Goal: Transaction & Acquisition: Purchase product/service

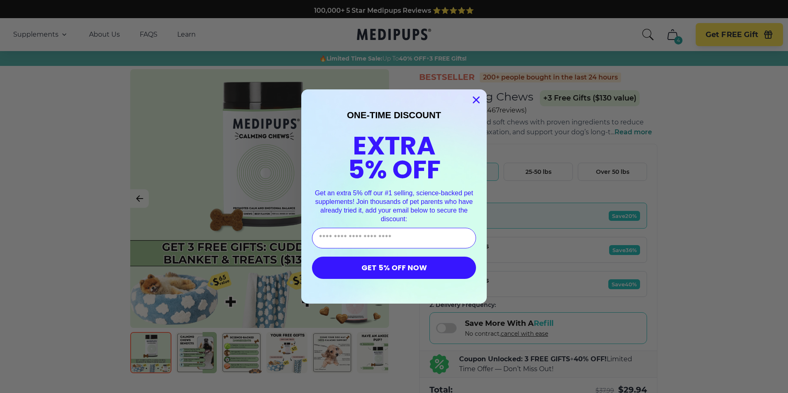
click at [473, 101] on icon "Close dialog" at bounding box center [476, 100] width 6 height 6
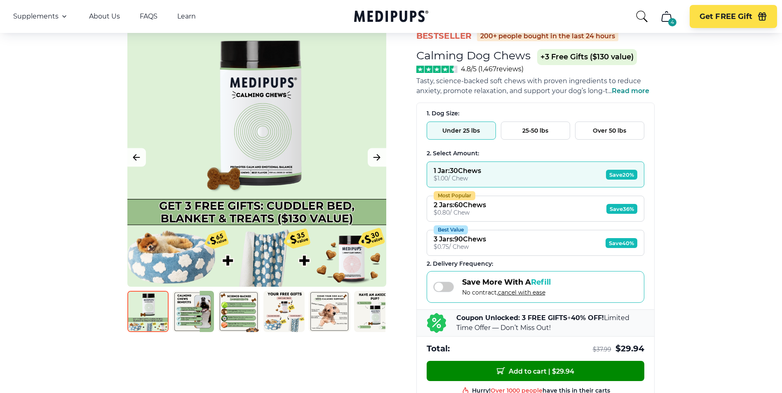
scroll to position [82, 0]
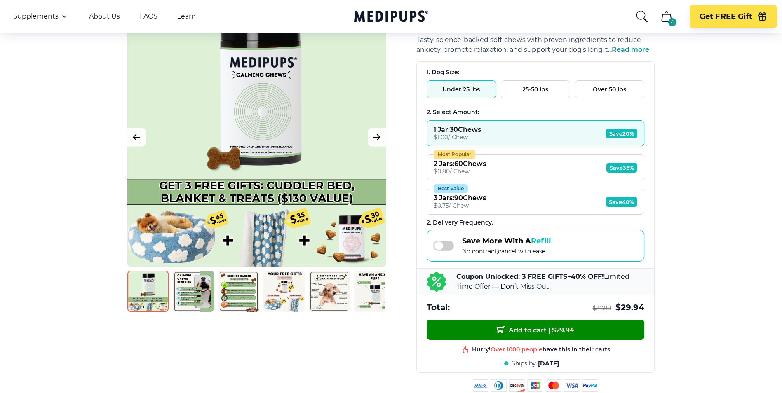
click at [443, 245] on span at bounding box center [443, 246] width 21 height 10
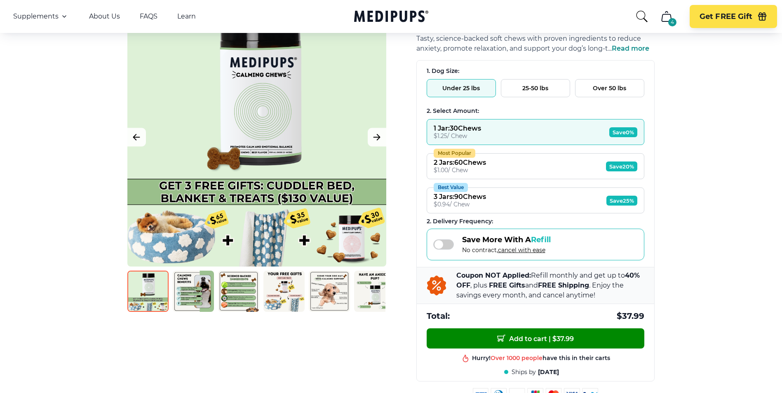
click at [443, 245] on span at bounding box center [443, 244] width 21 height 10
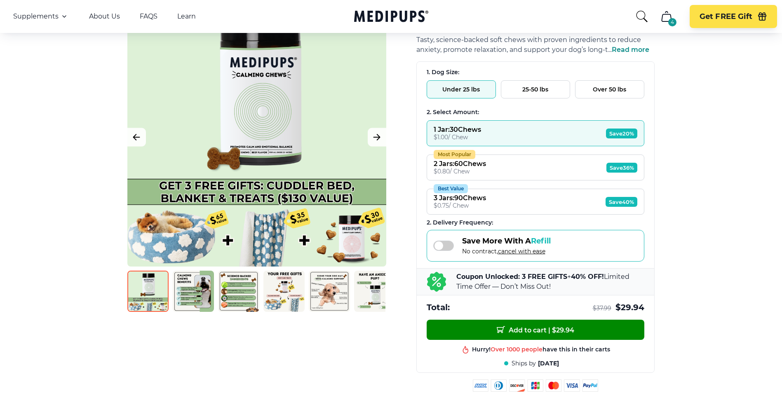
click at [443, 245] on span at bounding box center [443, 246] width 21 height 10
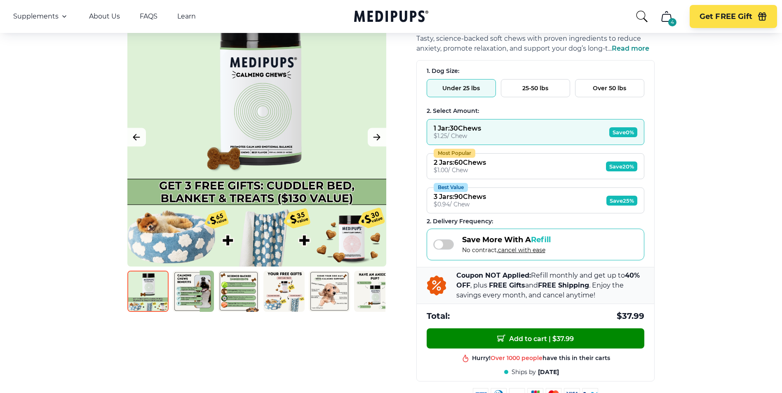
click at [443, 245] on span at bounding box center [443, 244] width 21 height 10
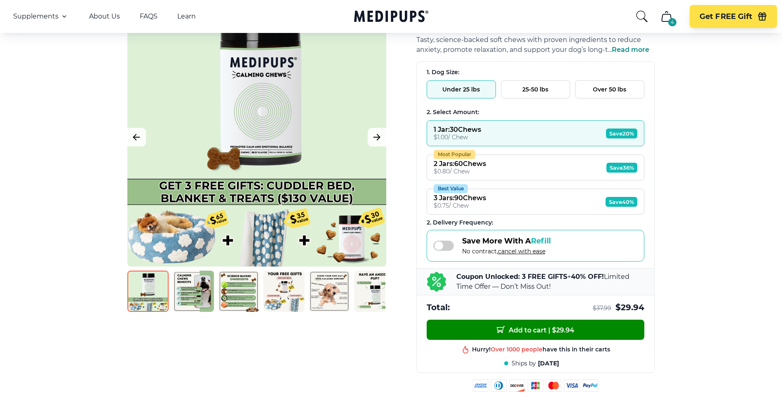
click at [443, 245] on span at bounding box center [443, 246] width 21 height 10
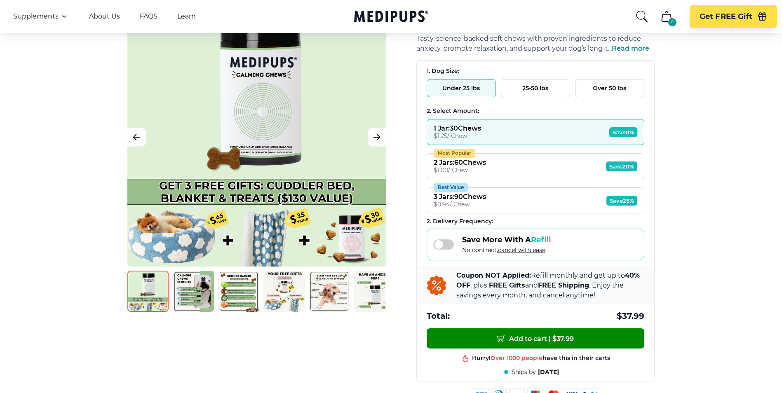
click at [443, 245] on span at bounding box center [443, 244] width 21 height 10
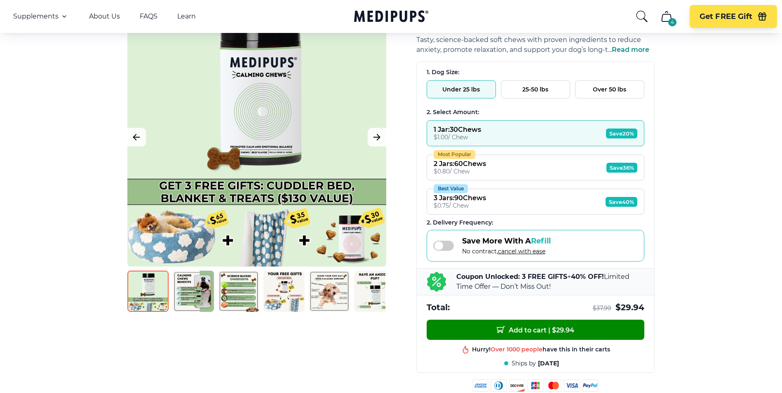
click at [443, 245] on span at bounding box center [443, 246] width 21 height 10
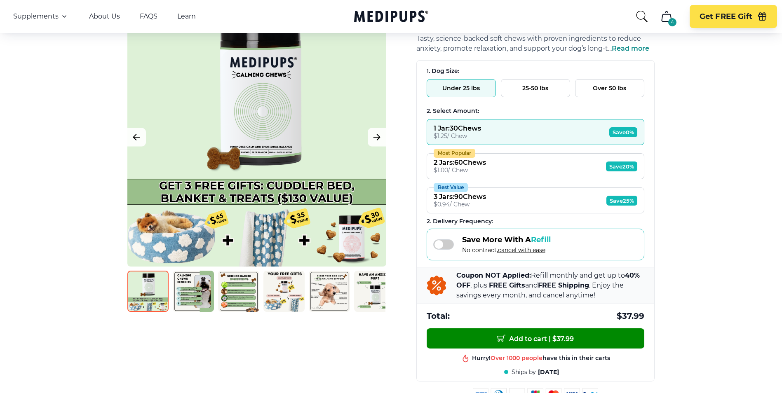
click at [443, 245] on span at bounding box center [443, 244] width 21 height 10
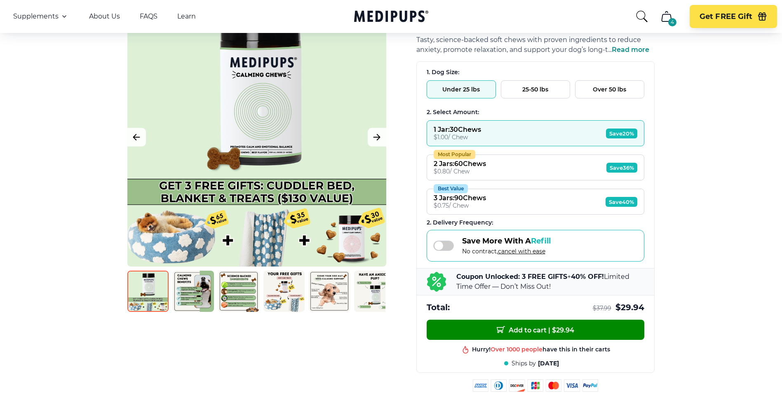
click at [443, 246] on span at bounding box center [443, 246] width 21 height 10
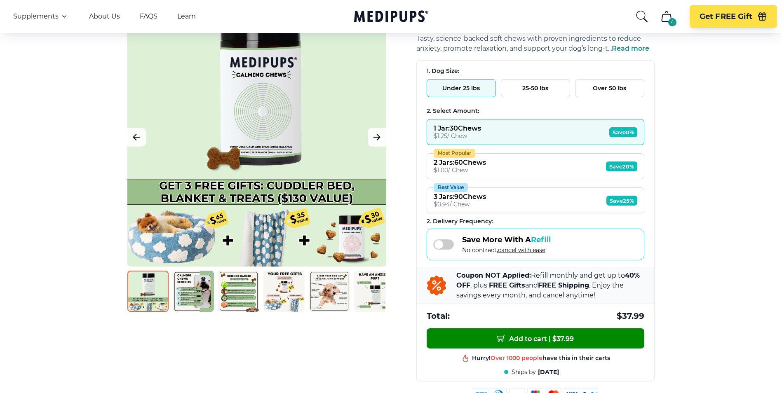
click at [443, 246] on span at bounding box center [443, 244] width 21 height 10
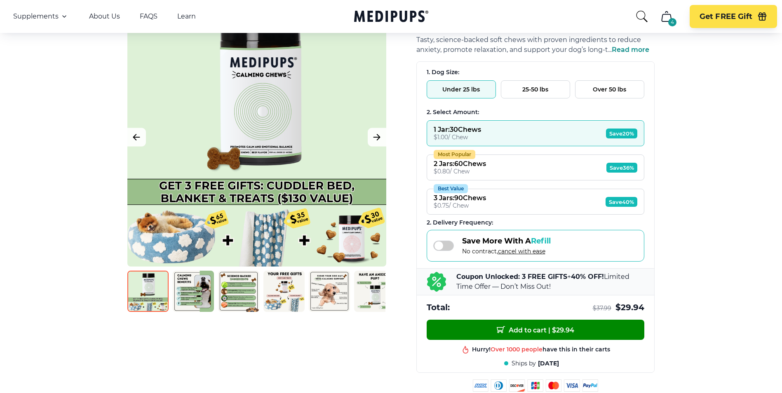
click at [443, 247] on span at bounding box center [443, 246] width 21 height 10
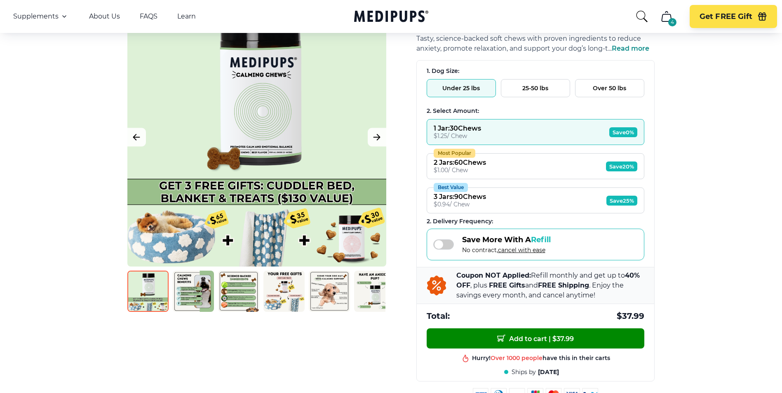
click at [444, 247] on span at bounding box center [443, 244] width 21 height 10
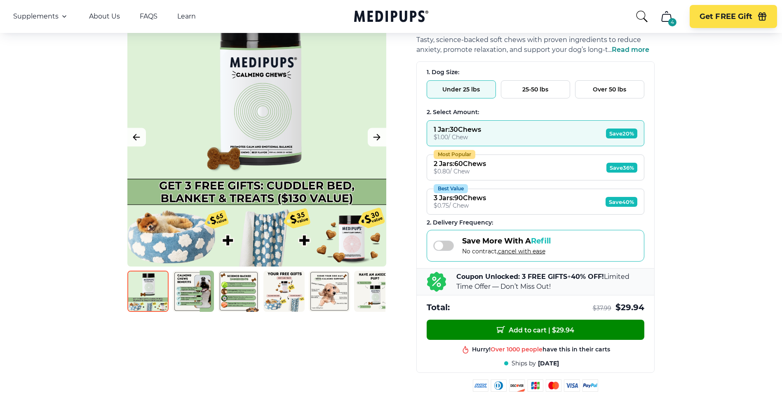
click at [444, 247] on span at bounding box center [443, 246] width 21 height 10
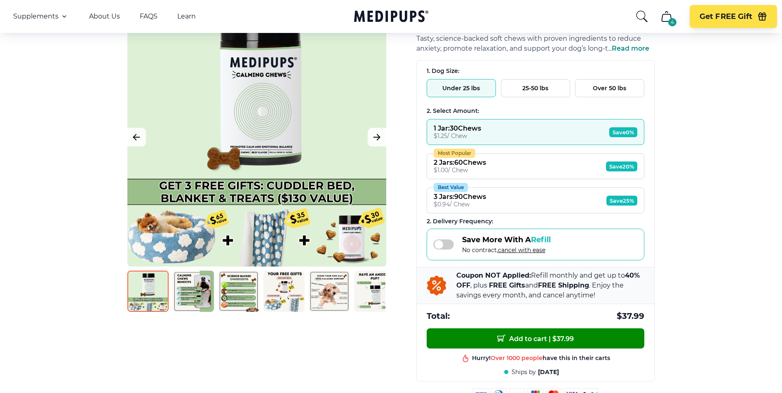
click at [444, 247] on span at bounding box center [443, 244] width 21 height 10
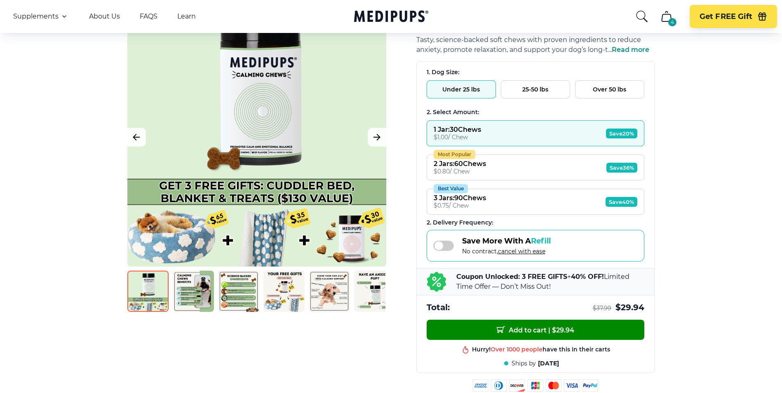
click at [444, 247] on span at bounding box center [443, 246] width 21 height 10
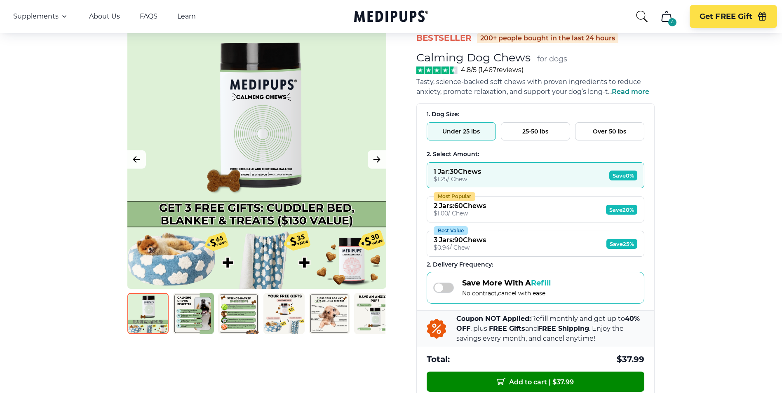
scroll to position [41, 0]
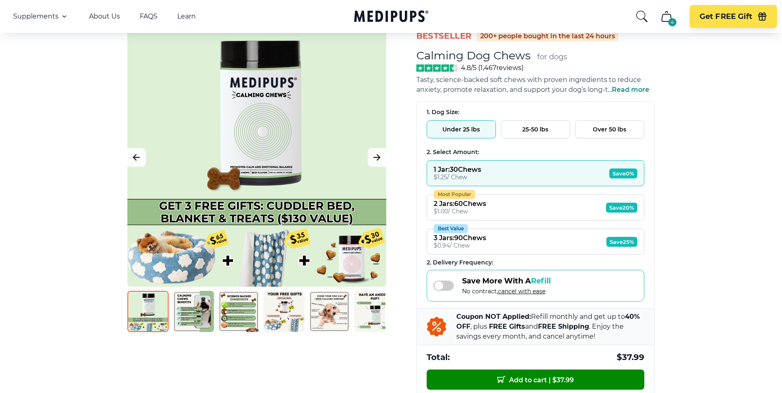
click at [628, 89] on span "Read more" at bounding box center [629, 90] width 37 height 8
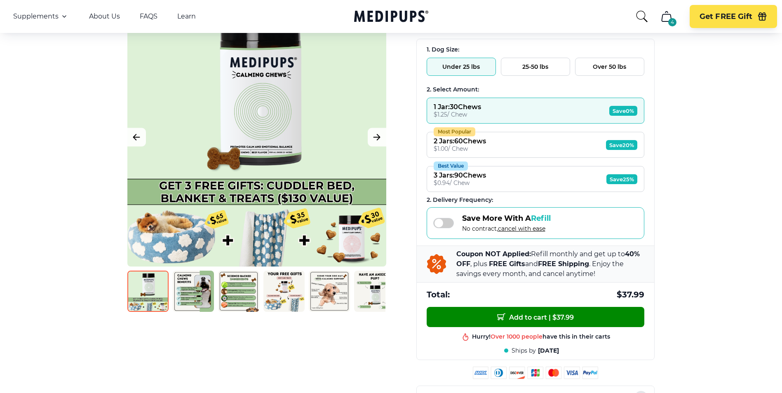
scroll to position [82, 0]
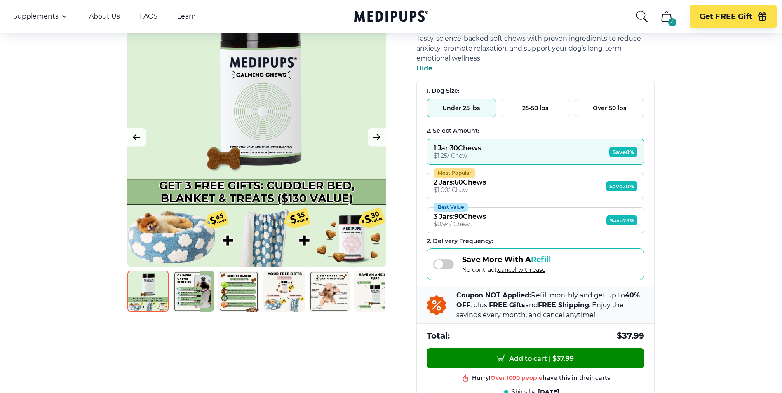
click at [446, 263] on span at bounding box center [443, 264] width 21 height 10
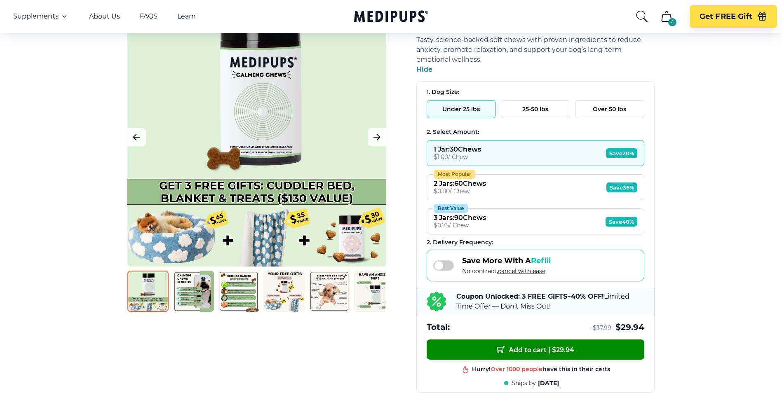
click at [439, 268] on span at bounding box center [443, 265] width 21 height 10
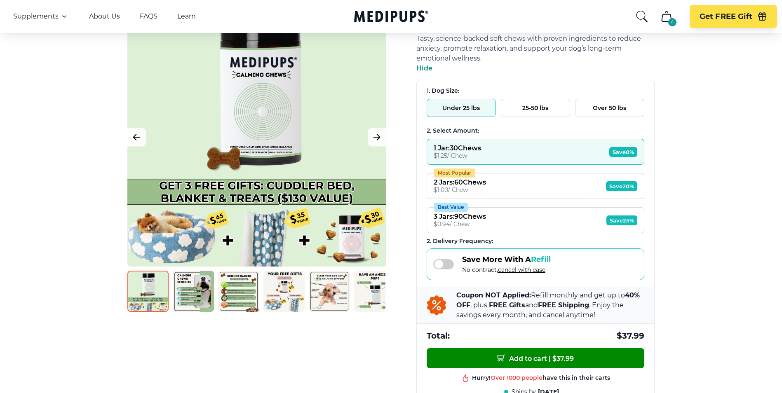
scroll to position [124, 0]
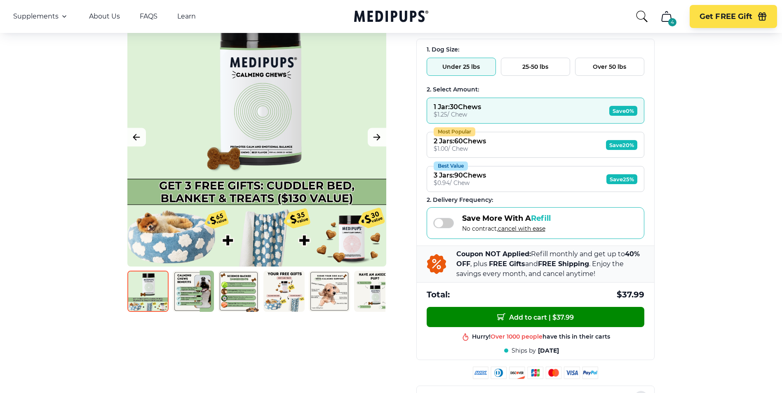
click at [447, 223] on span at bounding box center [443, 223] width 21 height 10
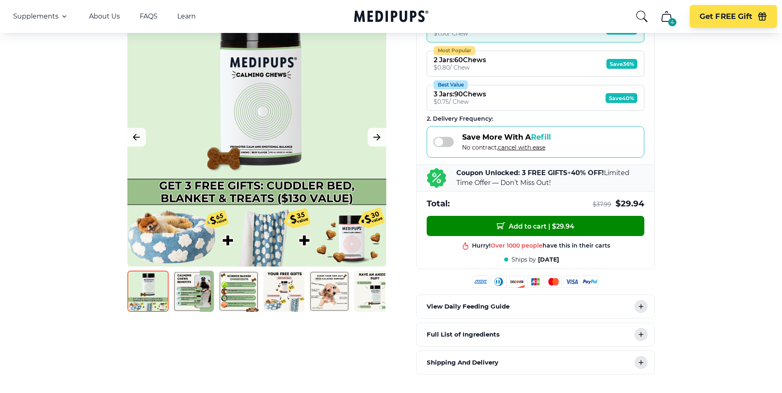
scroll to position [207, 0]
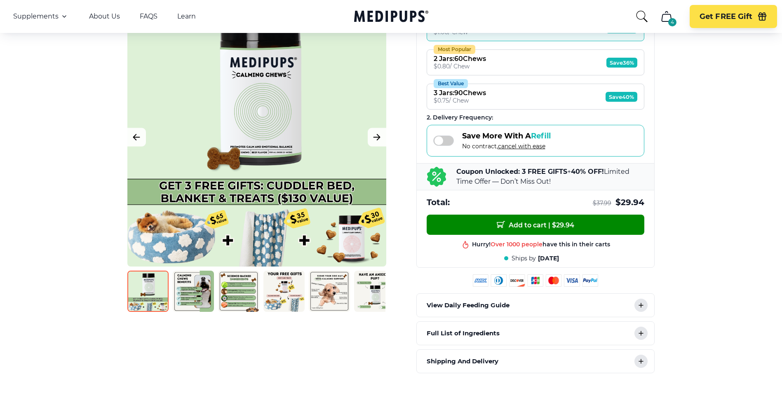
click at [441, 138] on span at bounding box center [443, 141] width 21 height 10
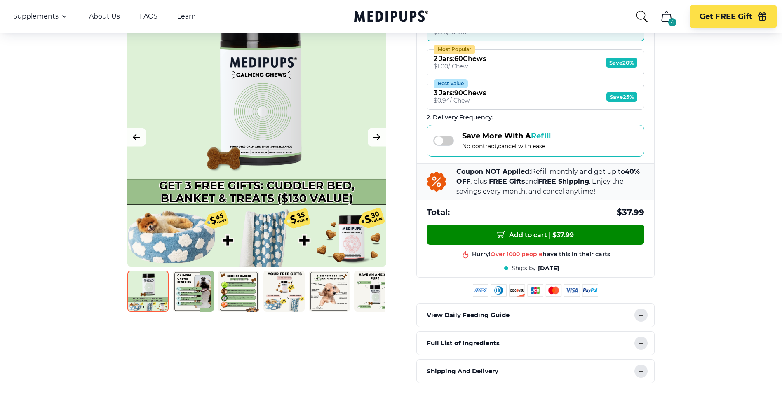
click at [441, 138] on span at bounding box center [443, 141] width 21 height 10
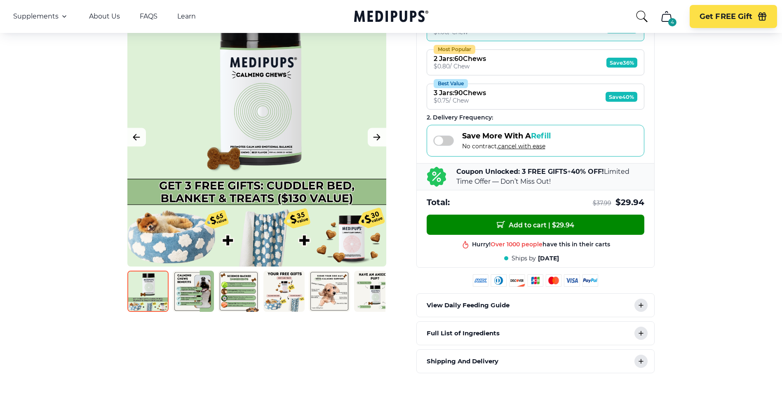
click at [203, 286] on img at bounding box center [193, 291] width 41 height 41
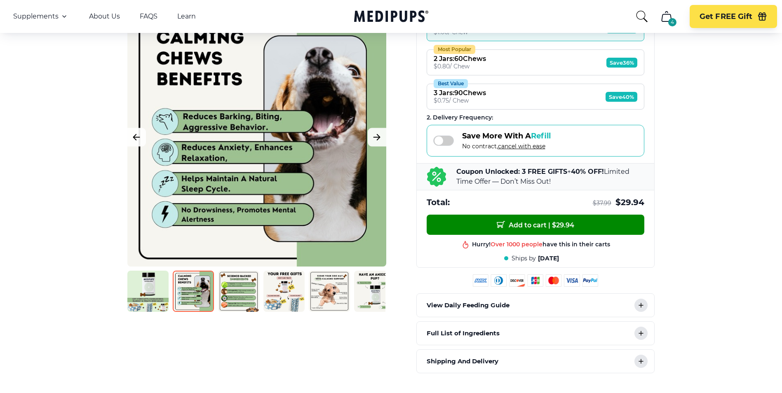
click at [225, 290] on img at bounding box center [238, 291] width 41 height 41
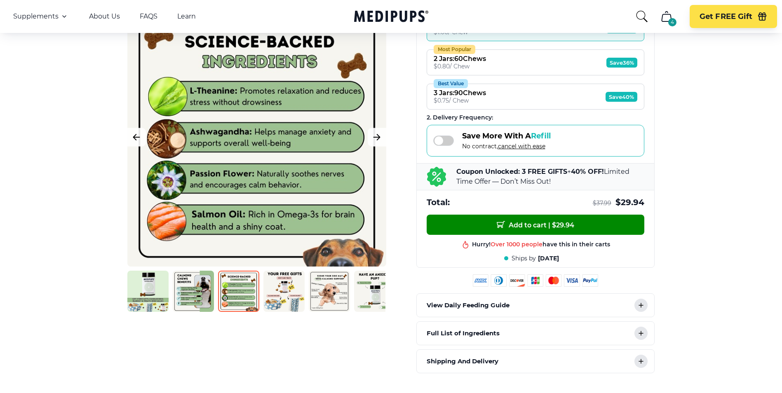
click at [278, 291] on img at bounding box center [283, 291] width 41 height 41
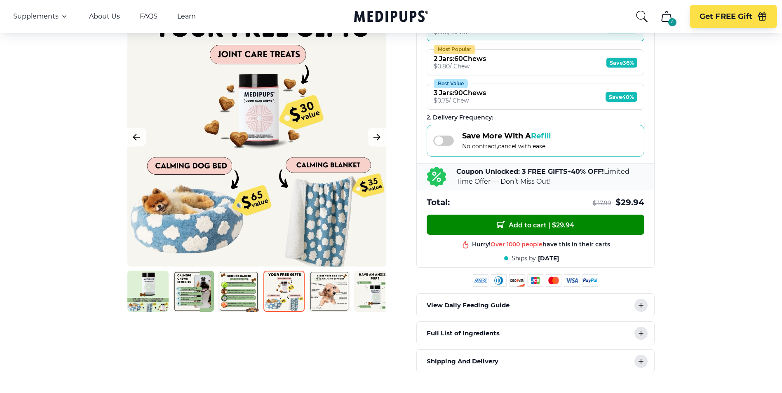
click at [328, 293] on img at bounding box center [329, 291] width 41 height 41
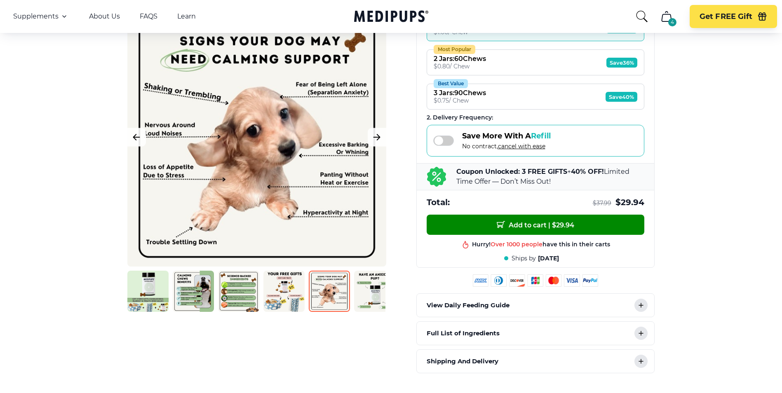
click at [279, 296] on img at bounding box center [283, 291] width 41 height 41
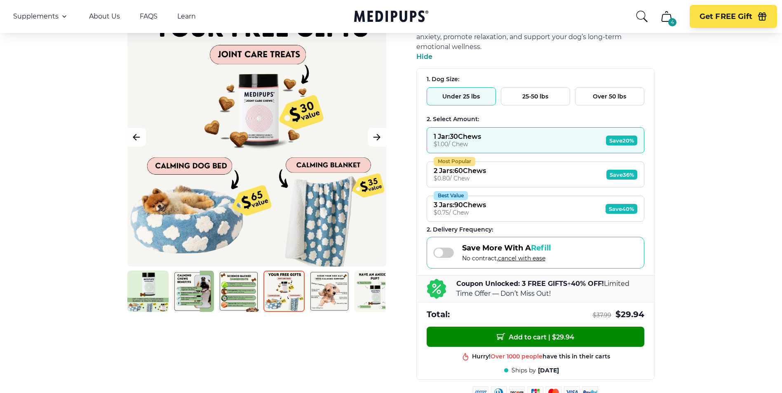
scroll to position [125, 0]
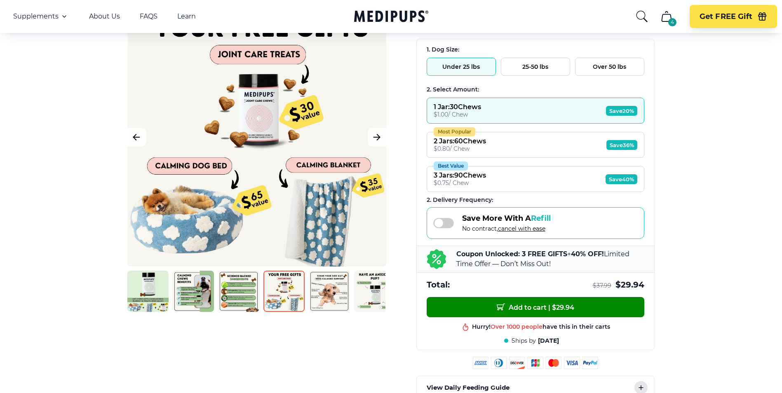
click at [338, 287] on img at bounding box center [329, 291] width 41 height 41
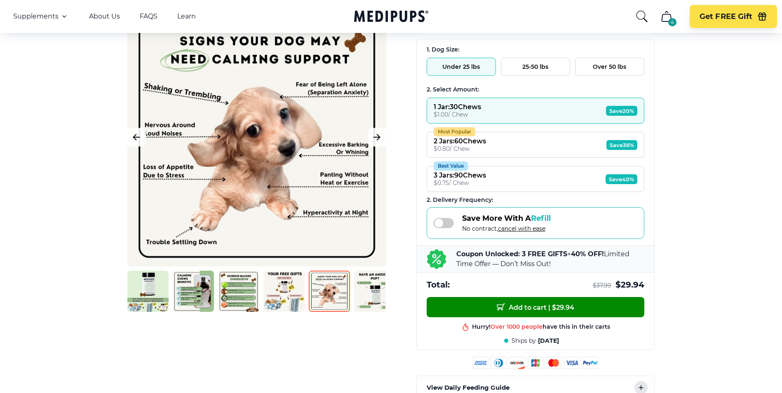
click at [363, 288] on img at bounding box center [374, 291] width 41 height 41
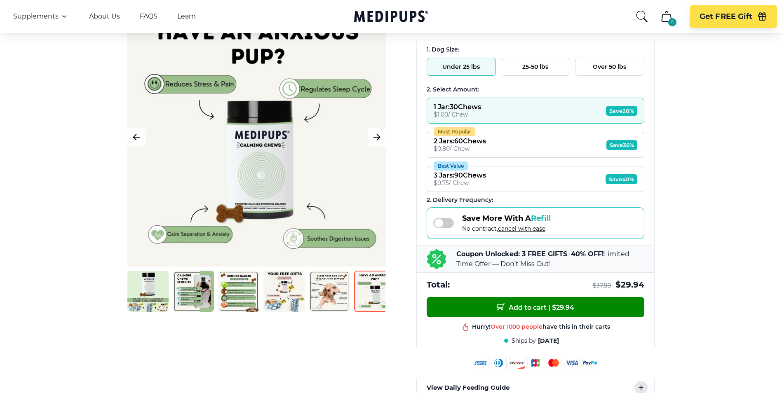
click at [490, 253] on b "Coupon Unlocked: 3 FREE GIFTS" at bounding box center [511, 254] width 111 height 8
click at [447, 221] on span at bounding box center [443, 223] width 21 height 10
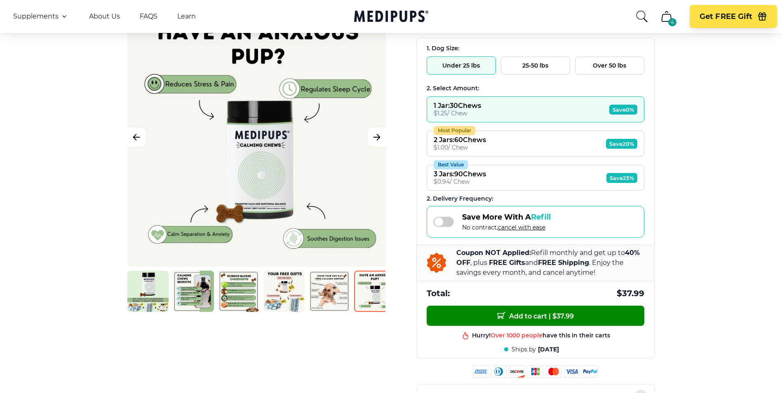
scroll to position [124, 0]
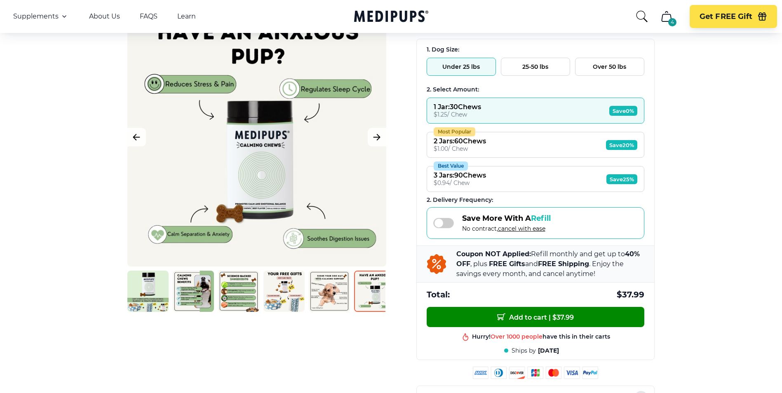
click at [447, 221] on span at bounding box center [443, 223] width 21 height 10
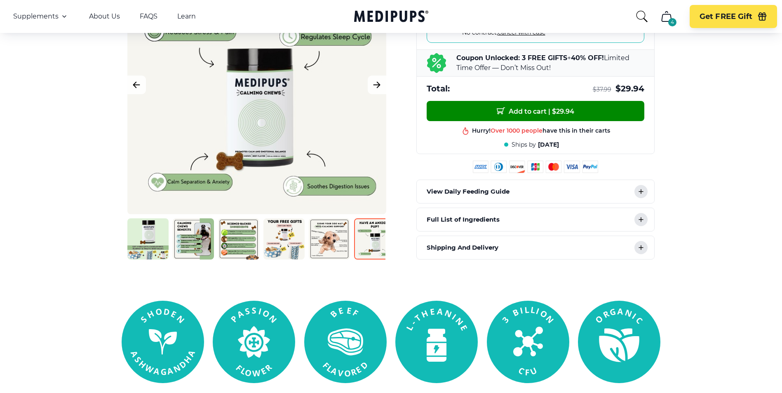
scroll to position [331, 0]
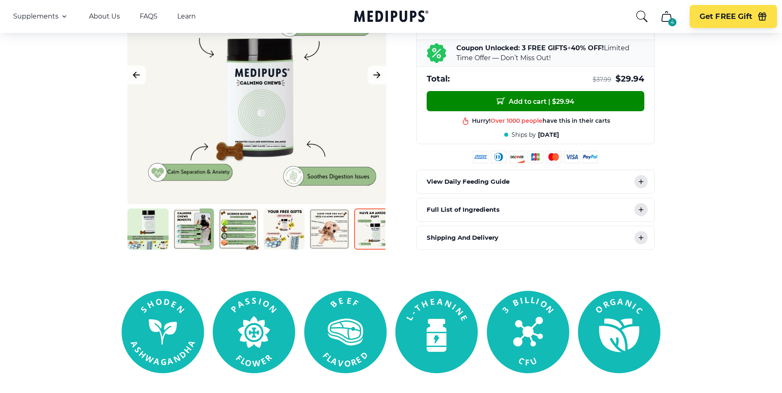
click at [461, 237] on p "Shipping And Delivery" at bounding box center [462, 238] width 72 height 10
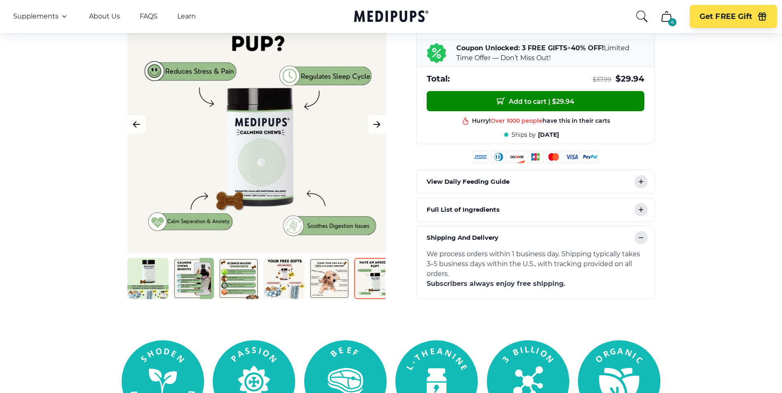
click at [461, 237] on p "Shipping And Delivery" at bounding box center [462, 238] width 72 height 10
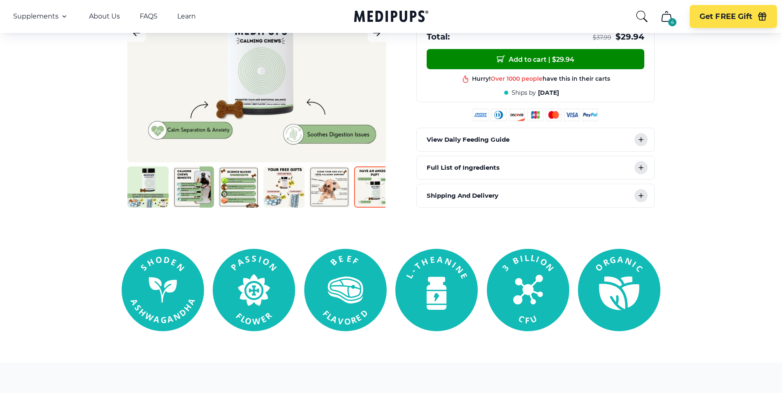
scroll to position [372, 0]
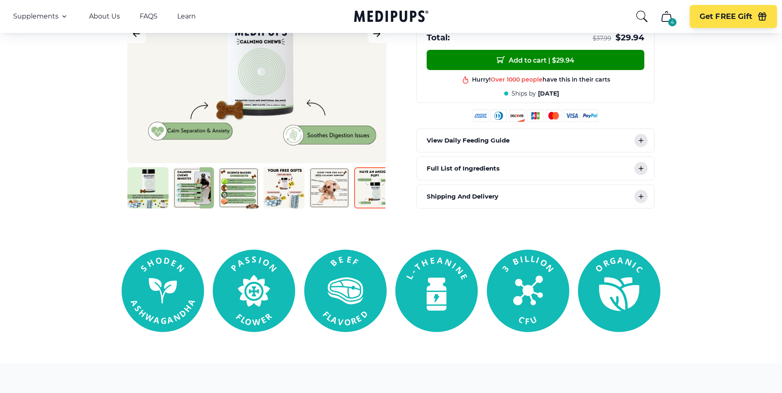
click at [493, 201] on p "Shipping And Delivery" at bounding box center [462, 197] width 72 height 10
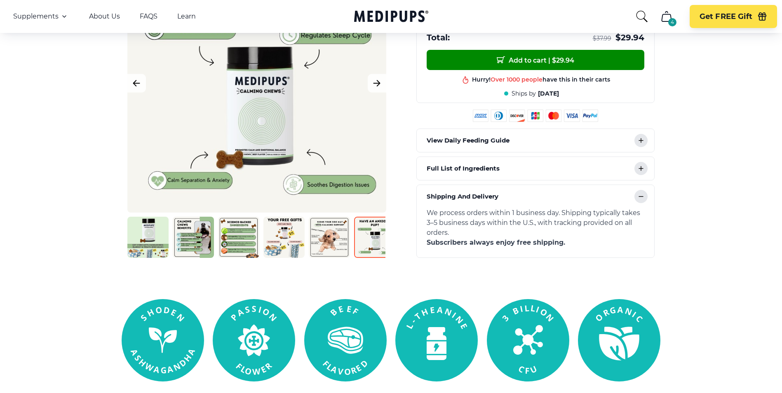
click at [488, 169] on p "Full List of Ingredients" at bounding box center [462, 169] width 73 height 10
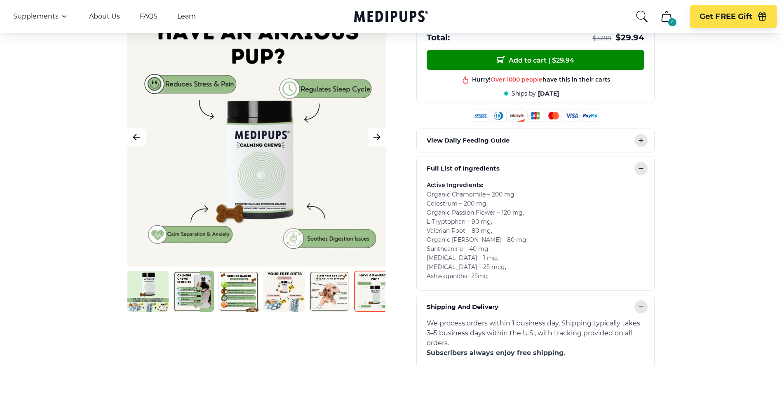
click at [500, 137] on p "View Daily Feeding Guide" at bounding box center [467, 141] width 83 height 10
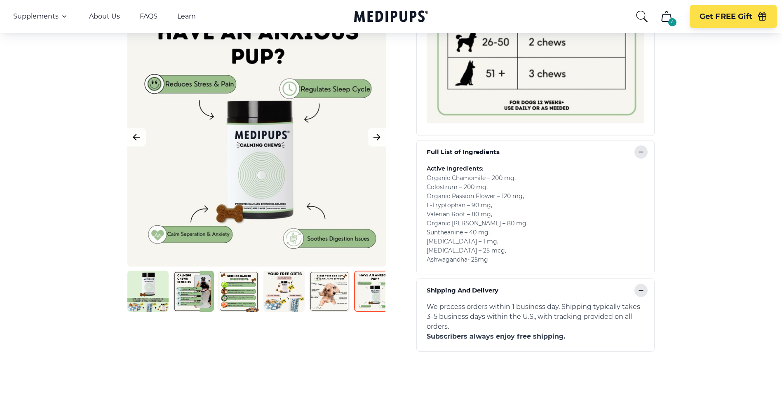
scroll to position [619, 0]
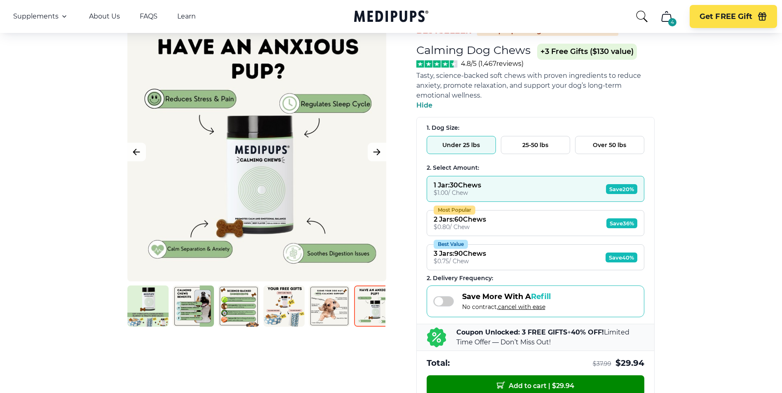
scroll to position [1, 0]
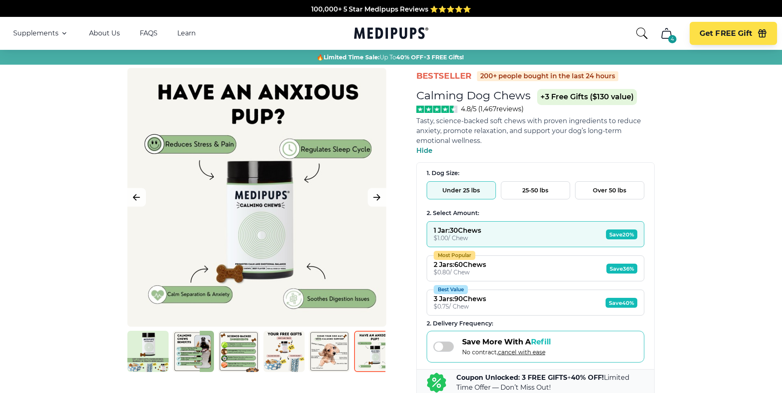
click at [535, 186] on button "25-50 lbs" at bounding box center [535, 190] width 69 height 18
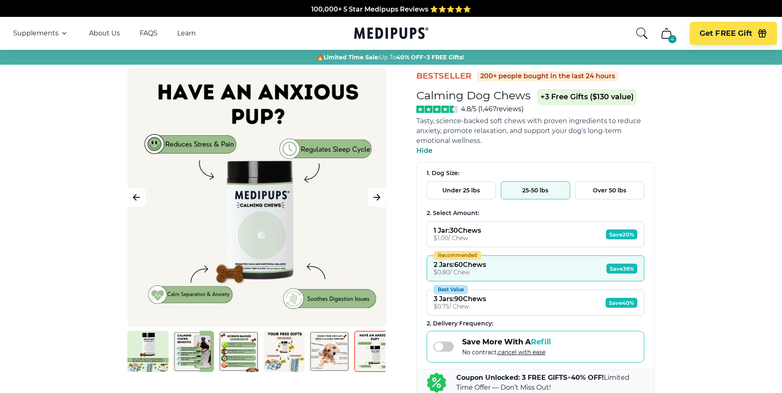
click at [591, 192] on button "Over 50 lbs" at bounding box center [609, 190] width 69 height 18
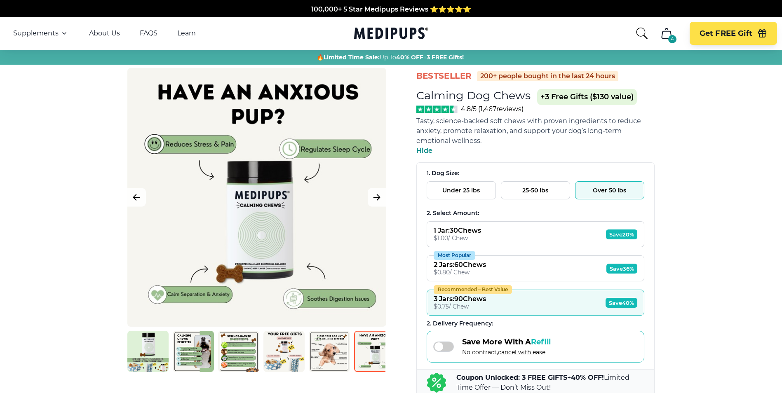
click at [550, 192] on button "25-50 lbs" at bounding box center [535, 190] width 69 height 18
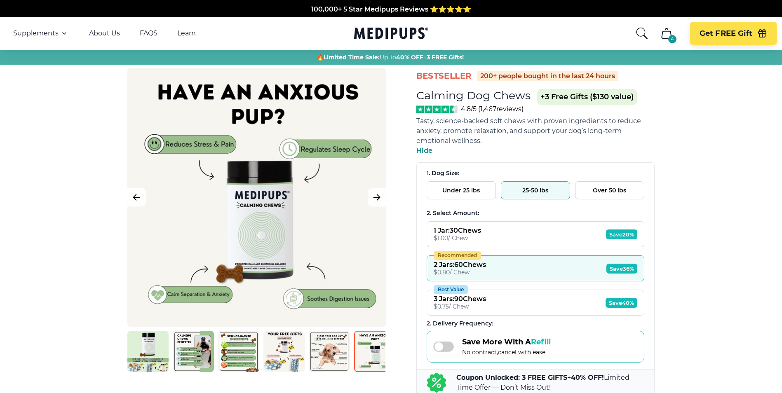
click at [480, 189] on button "Under 25 lbs" at bounding box center [460, 190] width 69 height 18
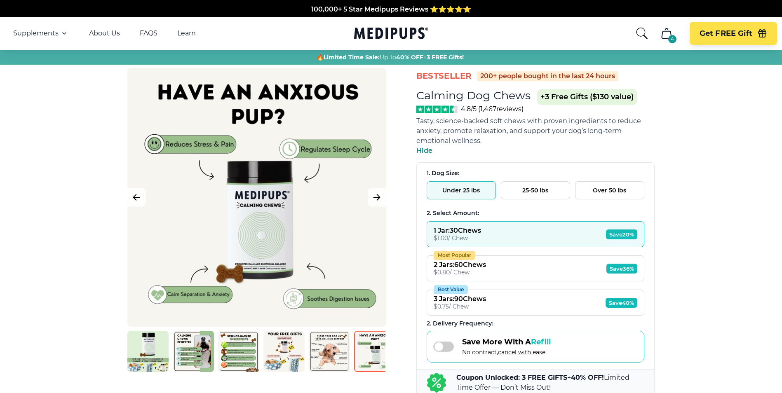
click at [535, 187] on button "25-50 lbs" at bounding box center [535, 190] width 69 height 18
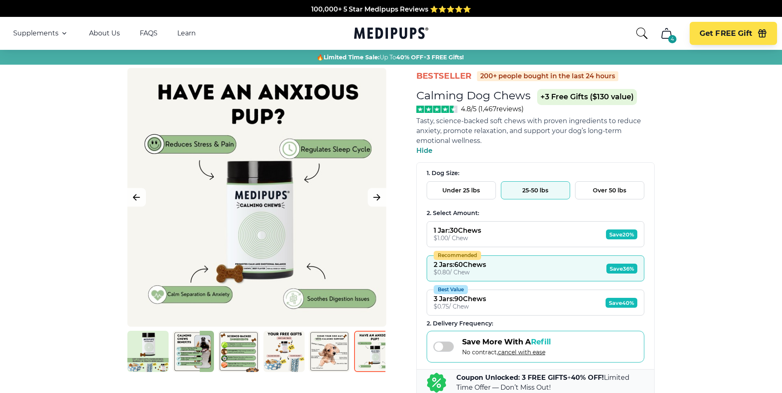
click at [581, 187] on button "Over 50 lbs" at bounding box center [609, 190] width 69 height 18
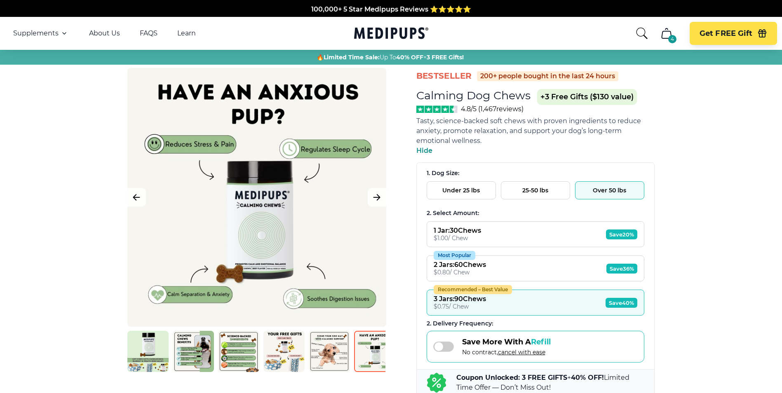
click at [552, 189] on button "25-50 lbs" at bounding box center [535, 190] width 69 height 18
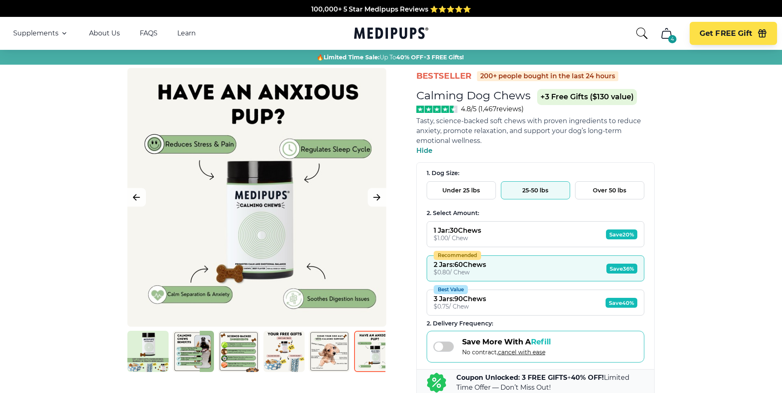
click at [480, 194] on button "Under 25 lbs" at bounding box center [460, 190] width 69 height 18
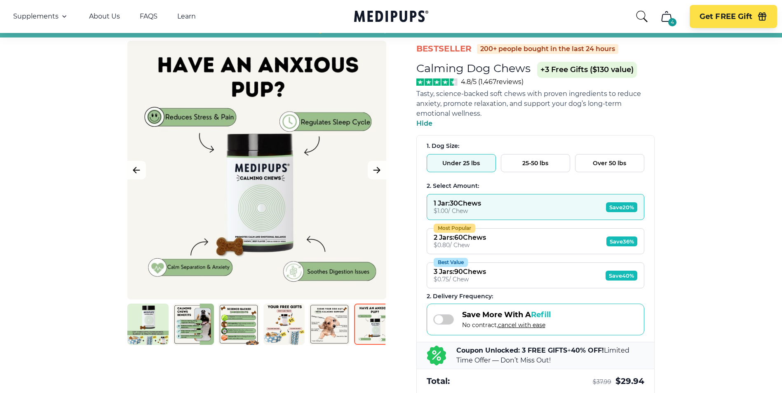
scroll to position [42, 0]
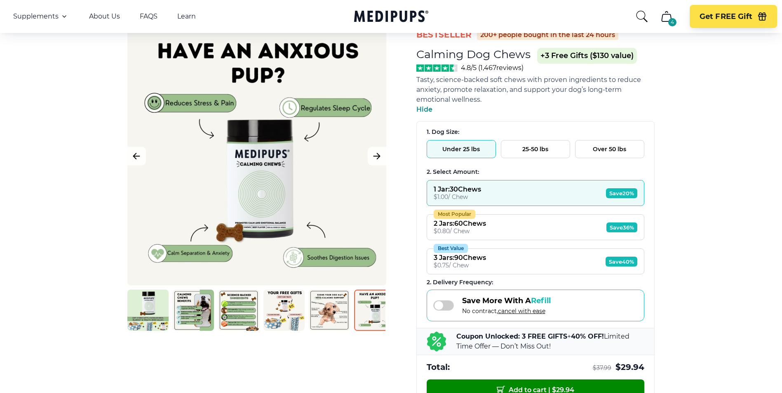
click at [508, 221] on button "Most Popular 2 Jars : 60 Chews $ 0.80 / Chew Save 36%" at bounding box center [535, 227] width 218 height 26
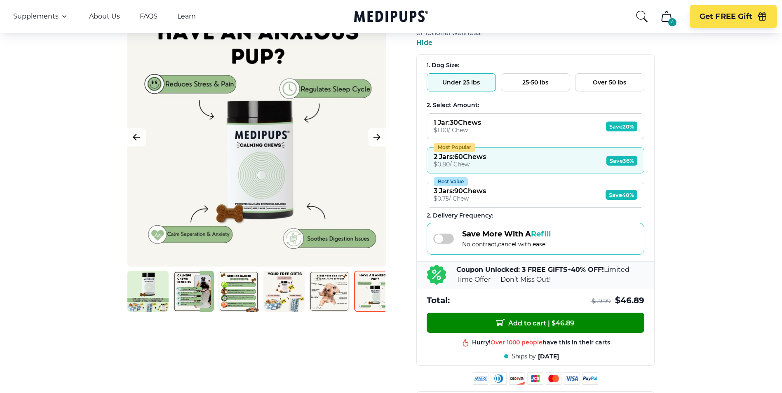
scroll to position [125, 0]
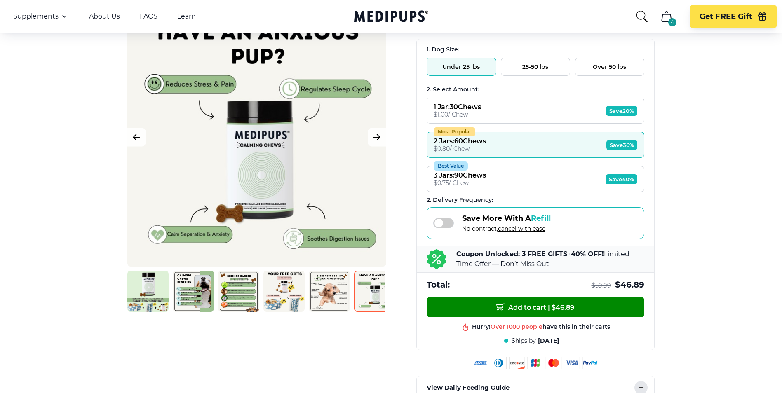
click at [532, 229] on span "cancel with ease" at bounding box center [521, 228] width 47 height 7
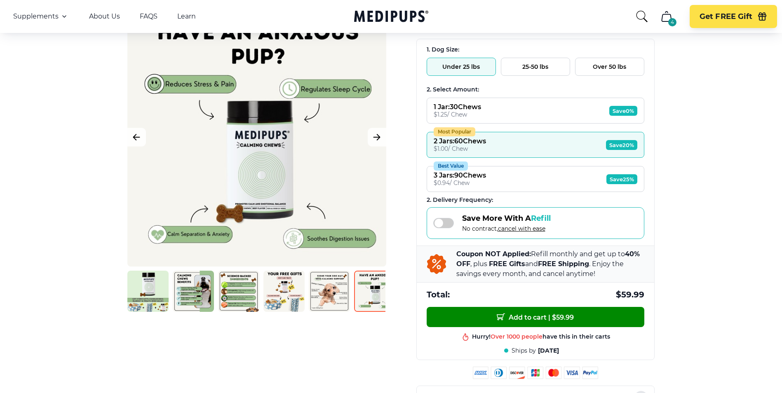
click at [532, 229] on span "cancel with ease" at bounding box center [521, 228] width 47 height 7
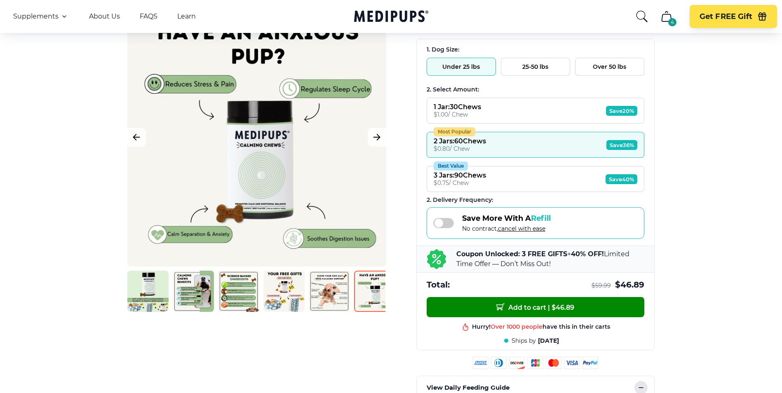
click at [532, 229] on span "cancel with ease" at bounding box center [521, 228] width 47 height 7
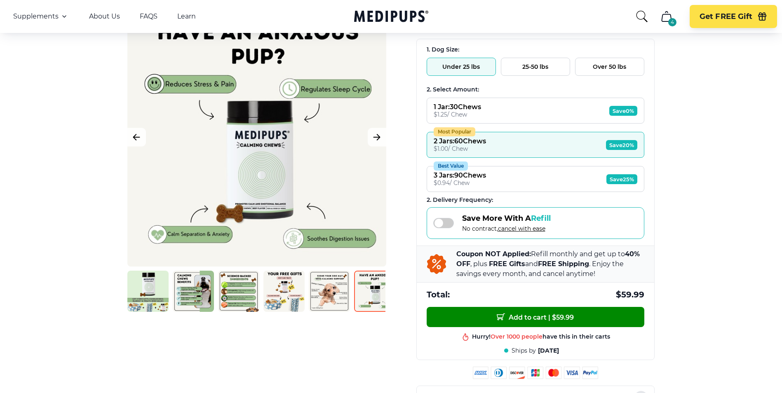
click at [532, 229] on span "cancel with ease" at bounding box center [521, 228] width 47 height 7
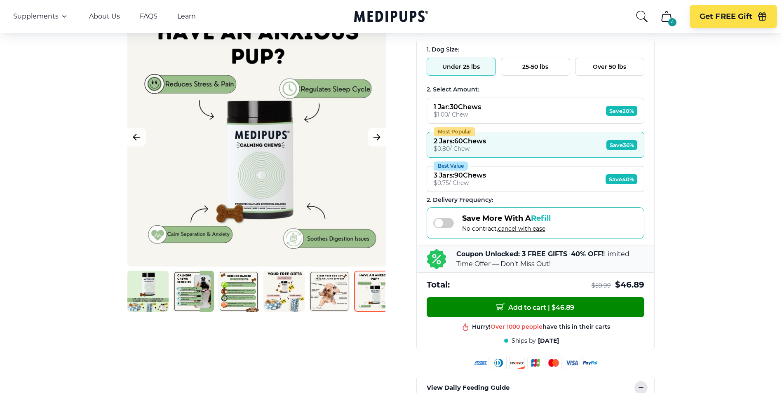
click at [532, 229] on span "cancel with ease" at bounding box center [521, 228] width 47 height 7
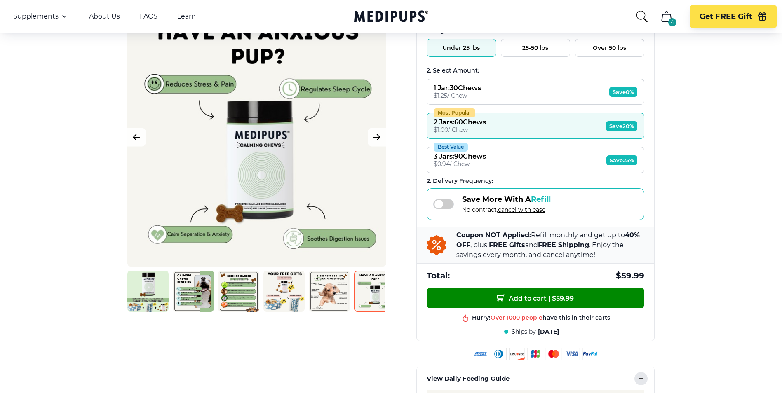
scroll to position [0, 0]
